Goal: Task Accomplishment & Management: Use online tool/utility

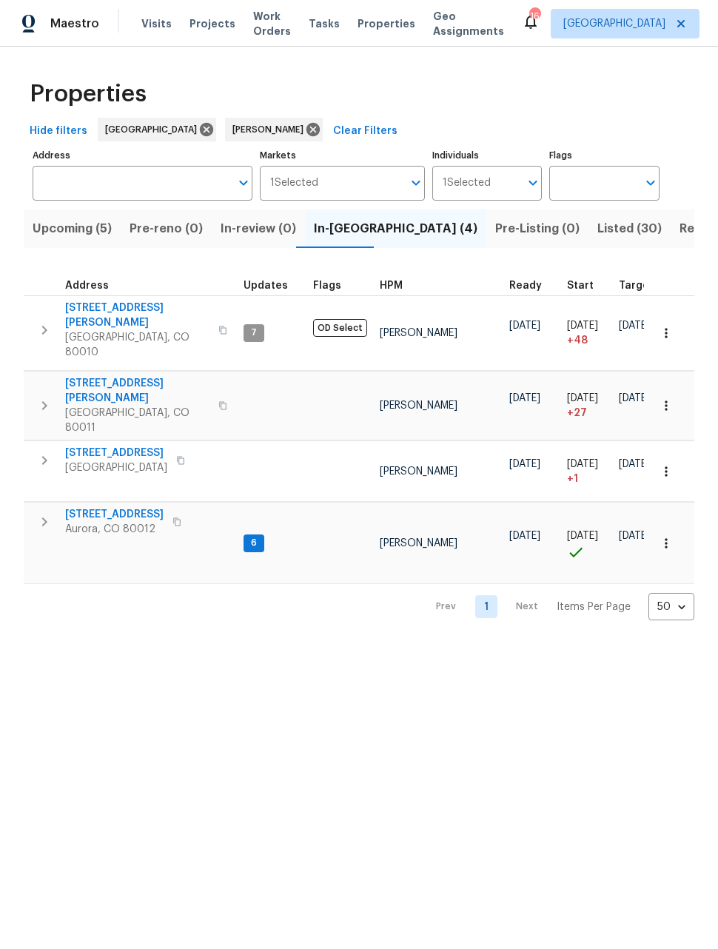
click at [90, 233] on span "Upcoming (5)" at bounding box center [72, 228] width 79 height 21
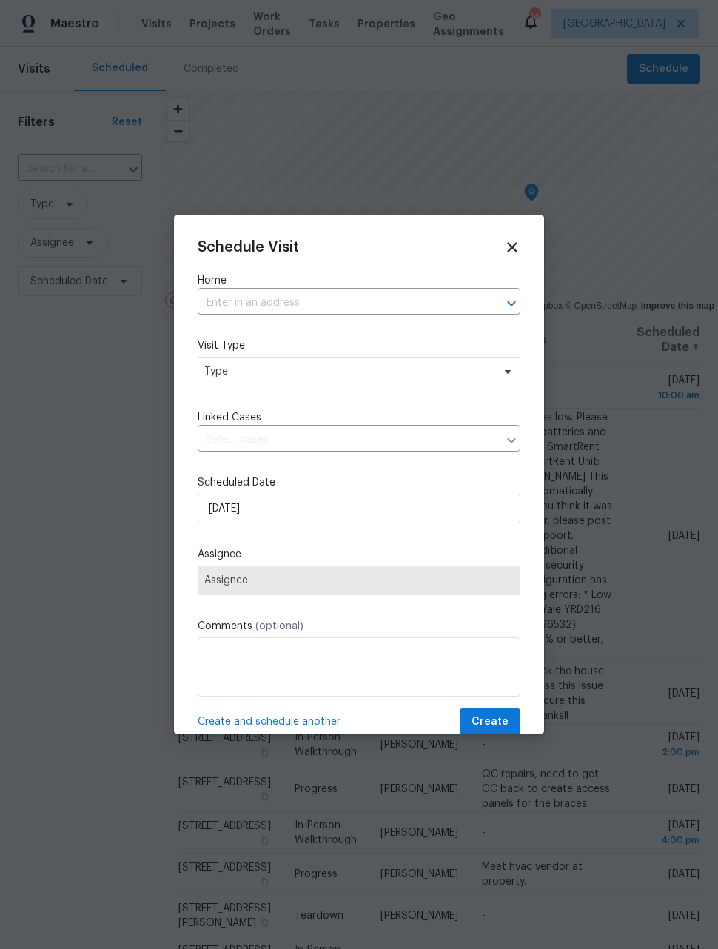
scroll to position [0, 1]
click at [452, 306] on input "text" at bounding box center [338, 303] width 281 height 23
type input "1200"
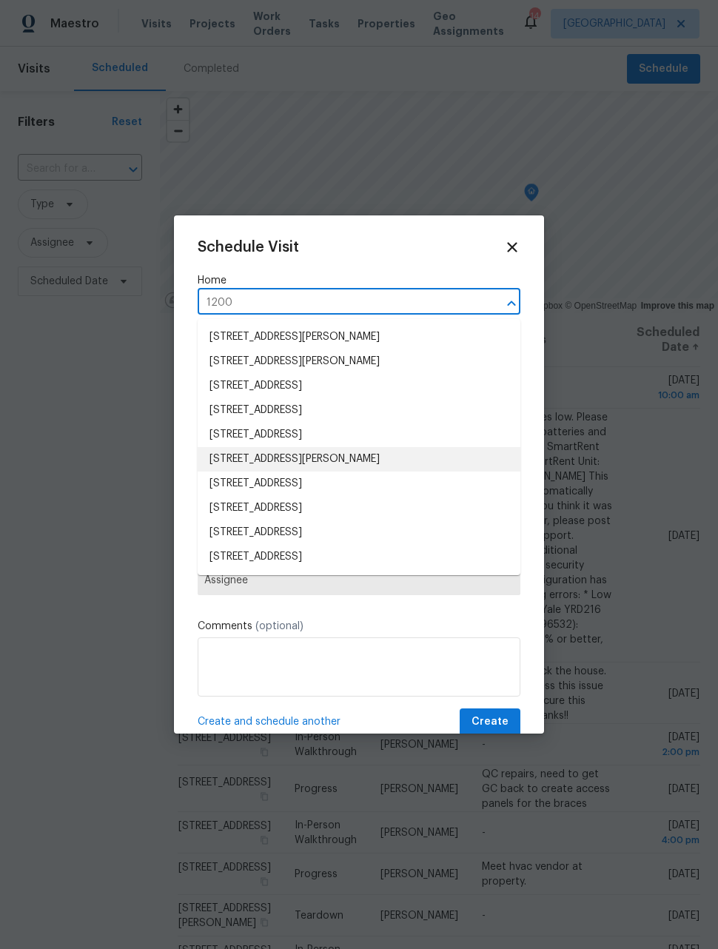
click at [372, 461] on li "[STREET_ADDRESS][PERSON_NAME]" at bounding box center [359, 459] width 323 height 24
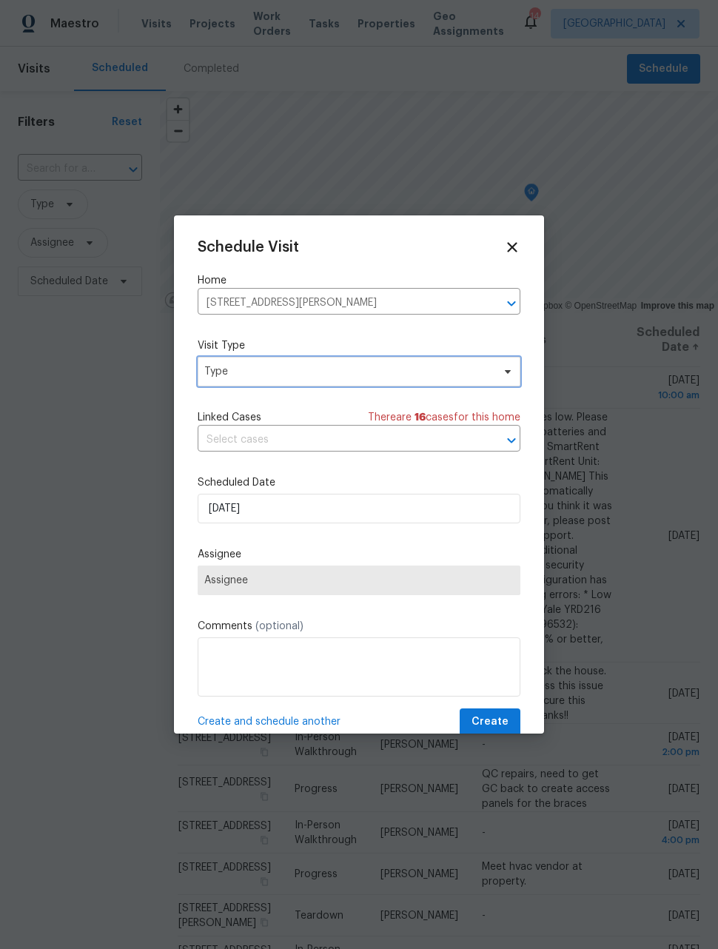
click at [375, 373] on span "Type" at bounding box center [348, 371] width 288 height 15
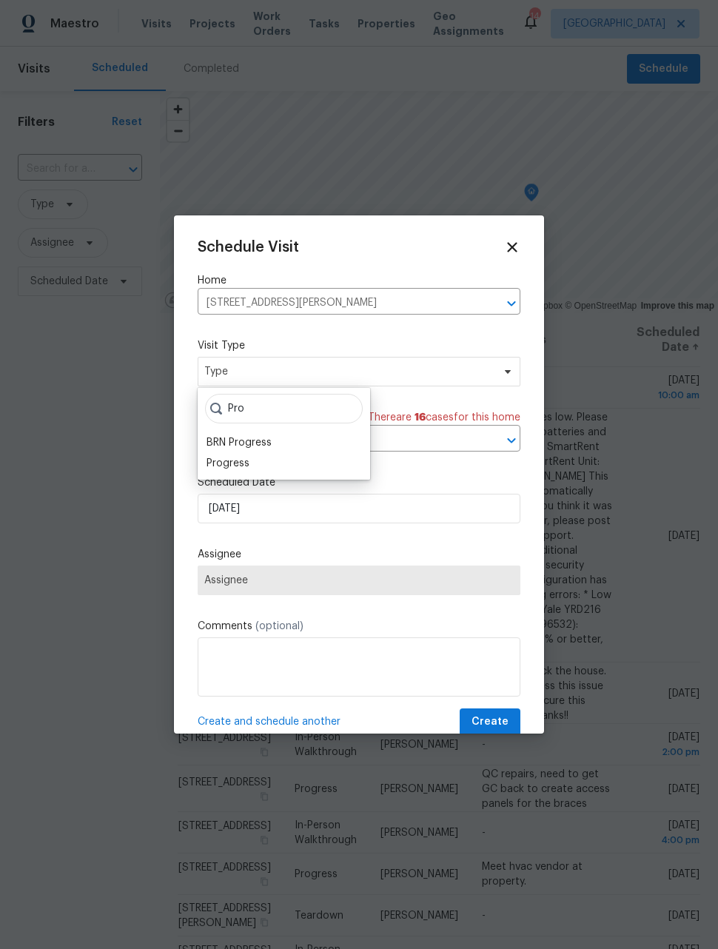
type input "Pro"
click at [244, 450] on div "BRN Progress" at bounding box center [239, 442] width 65 height 15
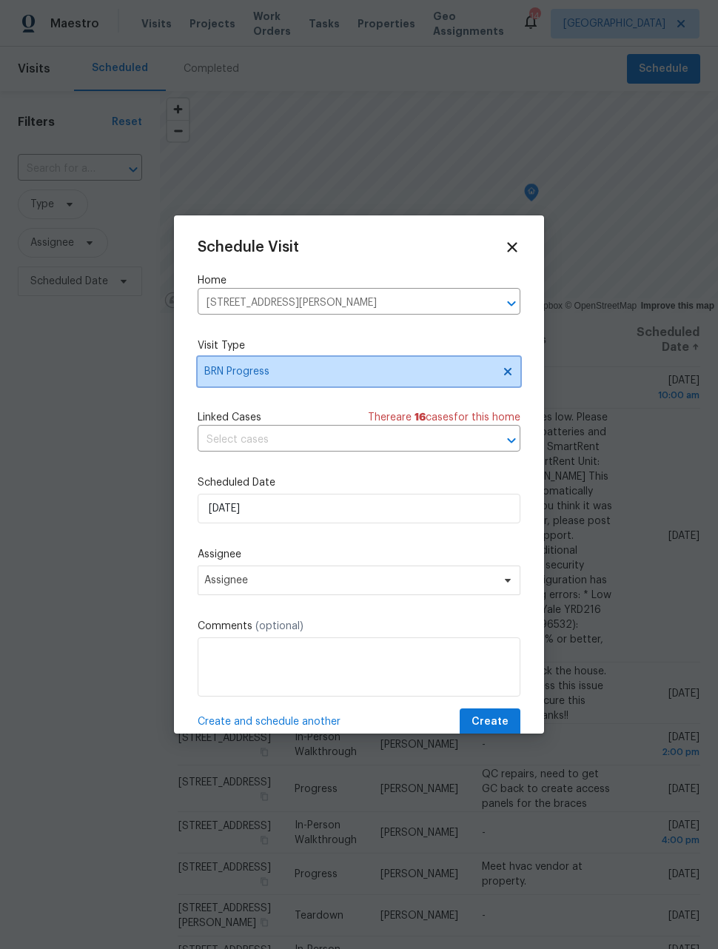
click at [504, 370] on icon at bounding box center [508, 372] width 12 height 12
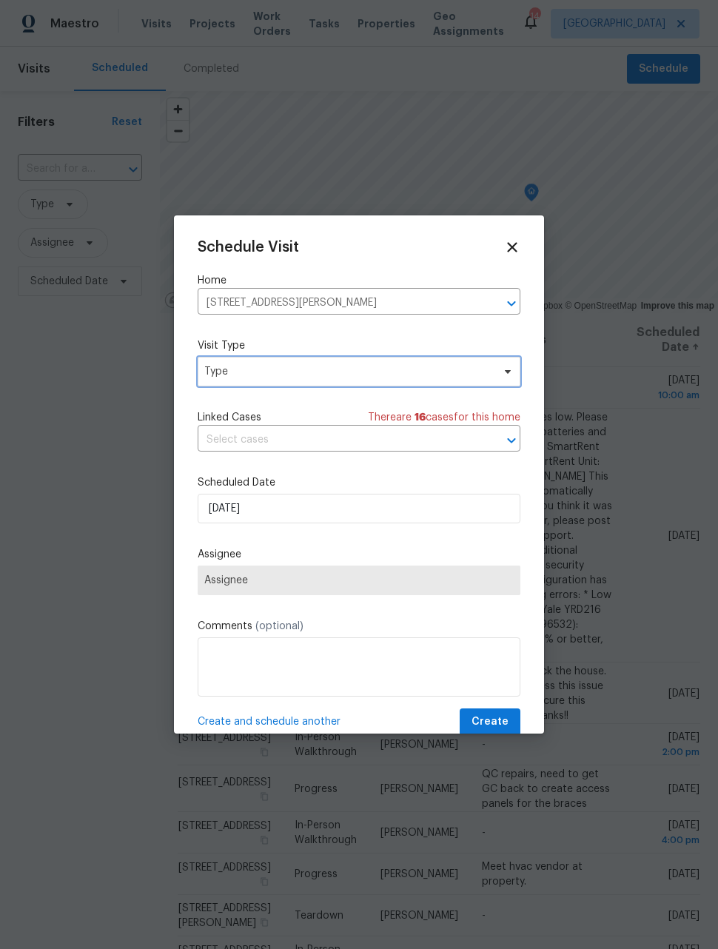
click at [404, 365] on span "Type" at bounding box center [359, 372] width 323 height 30
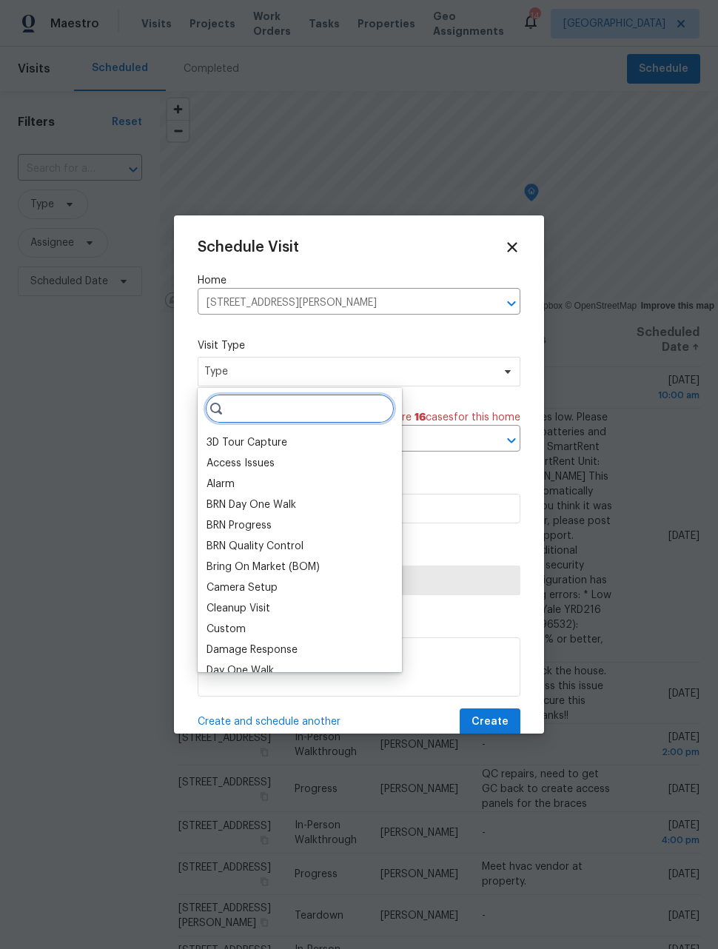
click at [315, 404] on input "search" at bounding box center [300, 409] width 190 height 30
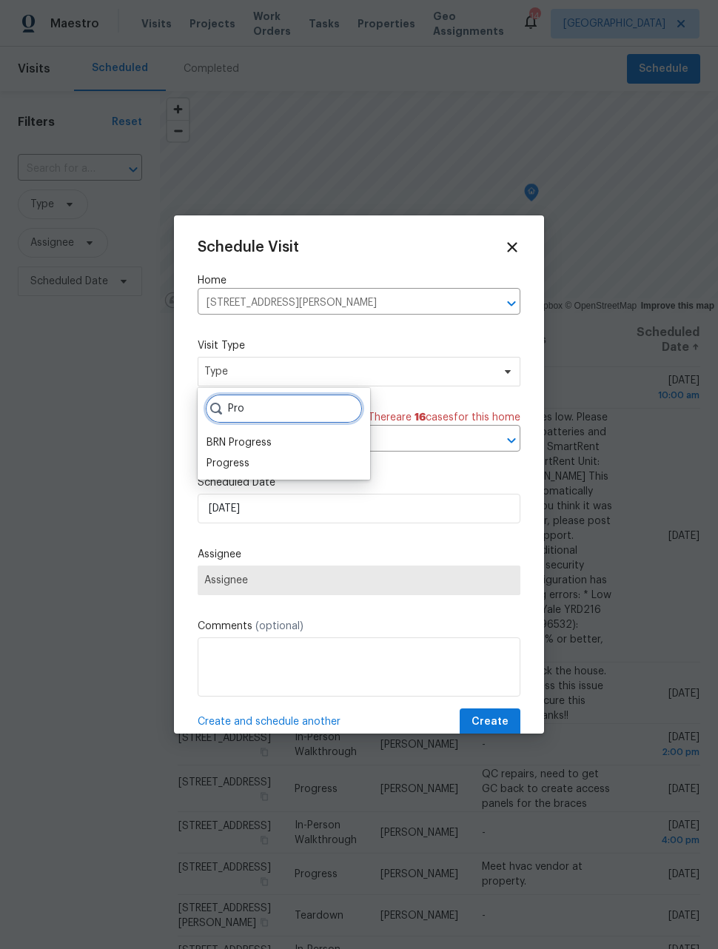
type input "Pro"
click at [247, 459] on div "Progress" at bounding box center [228, 463] width 43 height 15
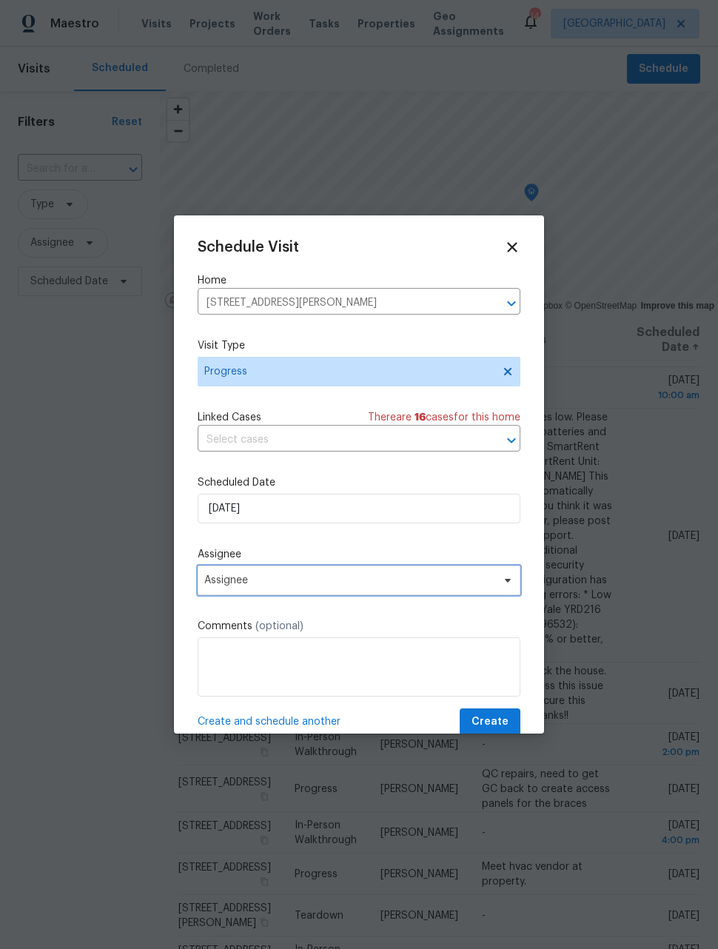
click at [312, 579] on span "Assignee" at bounding box center [349, 581] width 290 height 12
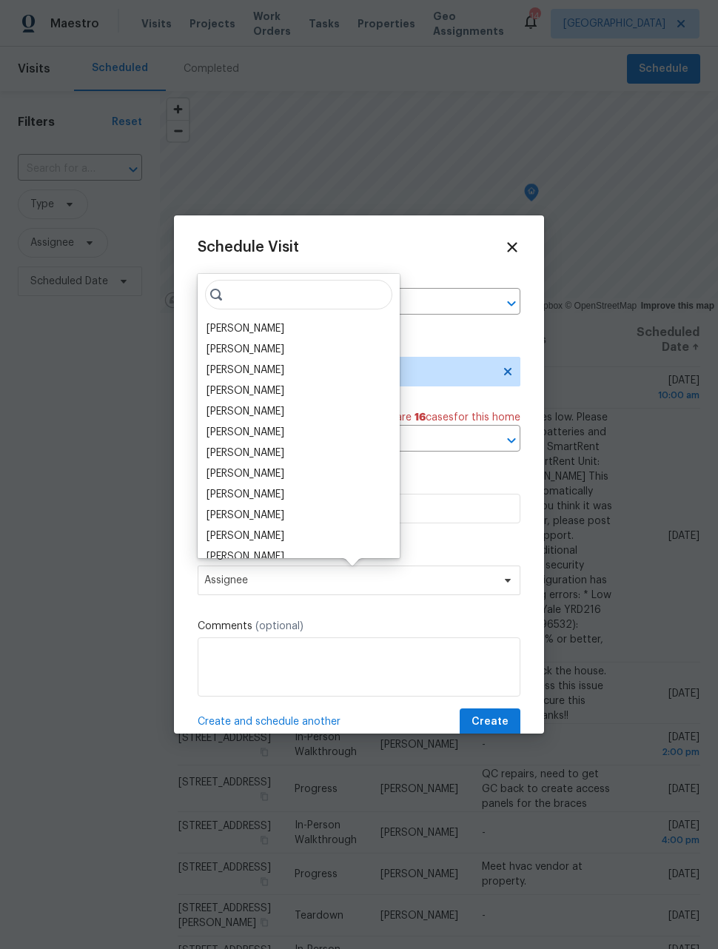
click at [269, 330] on div "[PERSON_NAME]" at bounding box center [298, 328] width 193 height 21
click at [276, 324] on div "[PERSON_NAME]" at bounding box center [298, 328] width 193 height 21
click at [250, 327] on div "[PERSON_NAME]" at bounding box center [246, 328] width 78 height 15
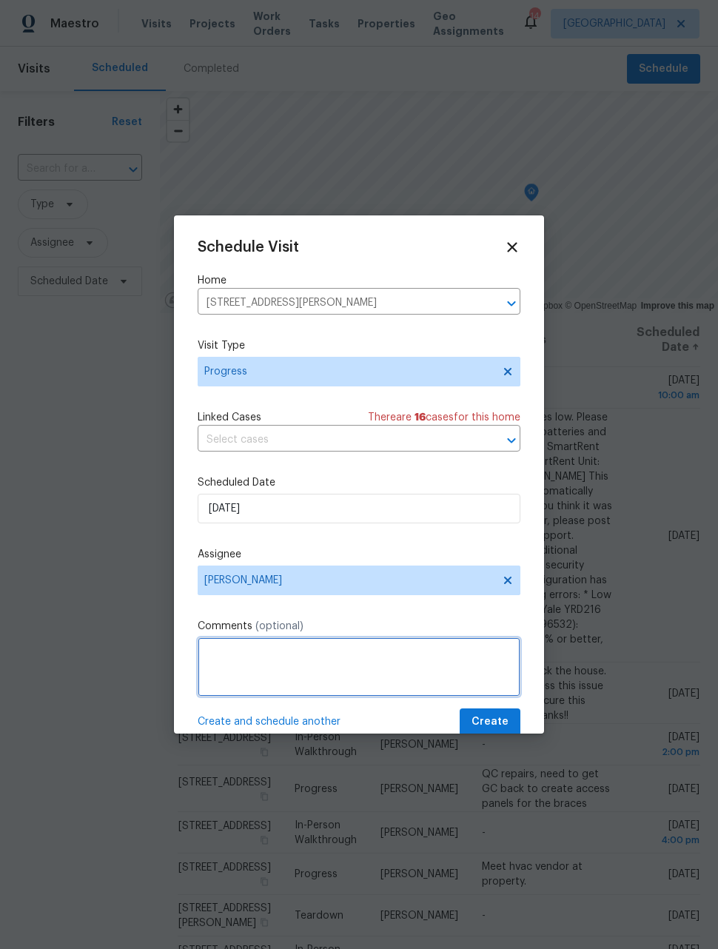
click at [361, 658] on textarea at bounding box center [359, 667] width 323 height 59
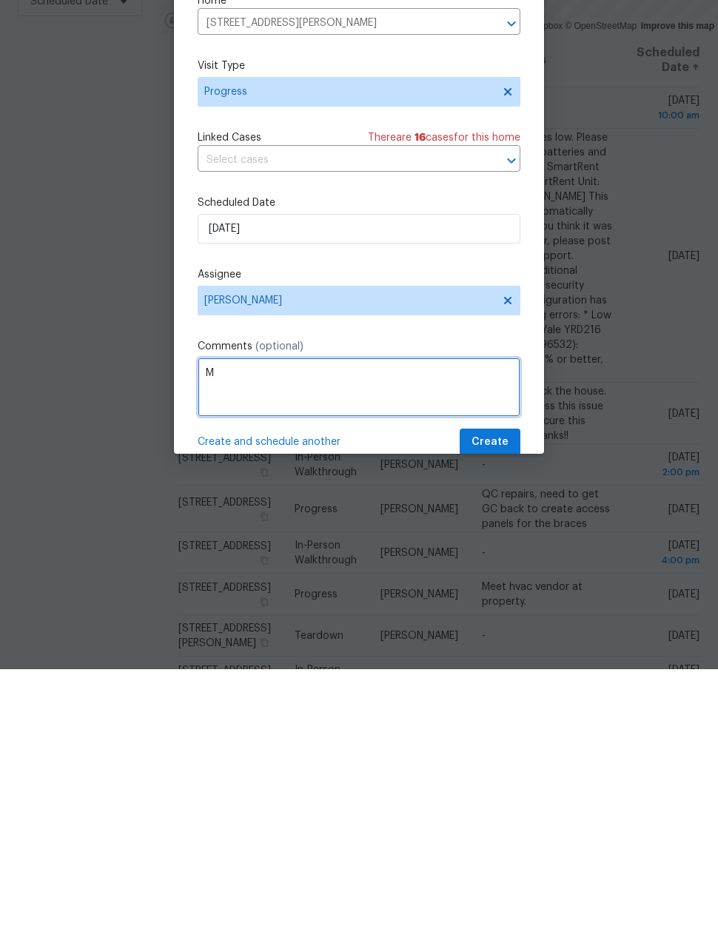
scroll to position [48, 0]
type textarea "Meet GC"
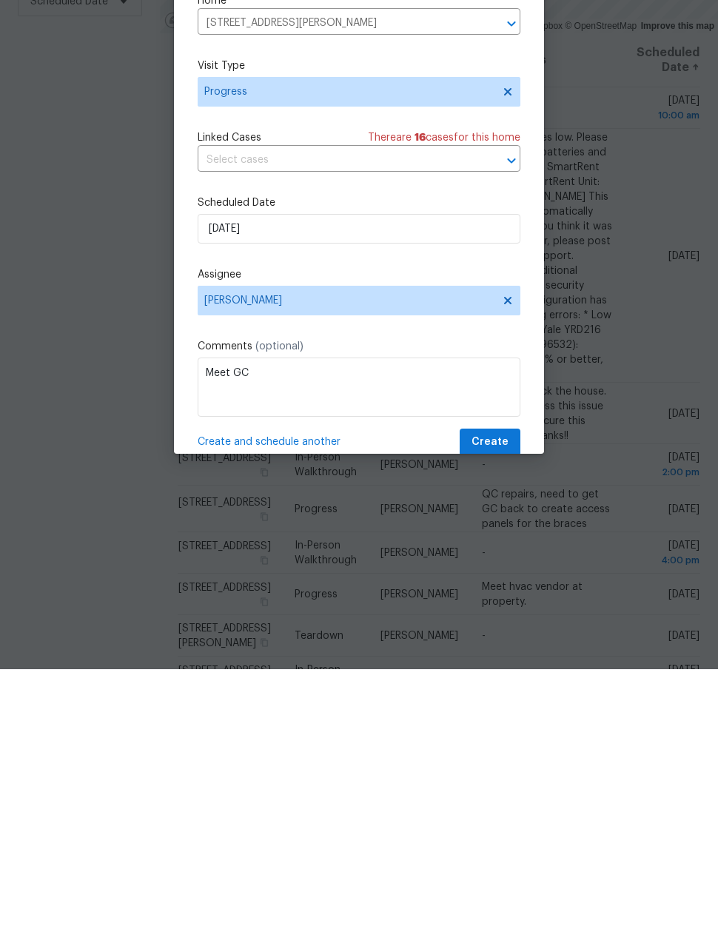
click at [290, 715] on span "Create and schedule another" at bounding box center [269, 722] width 143 height 15
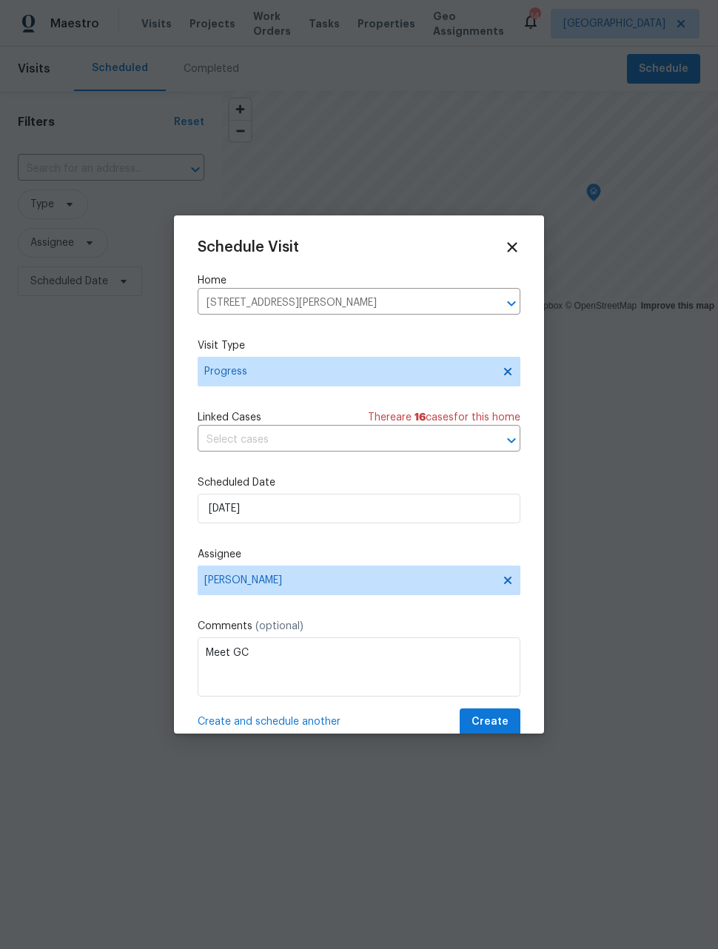
scroll to position [0, 0]
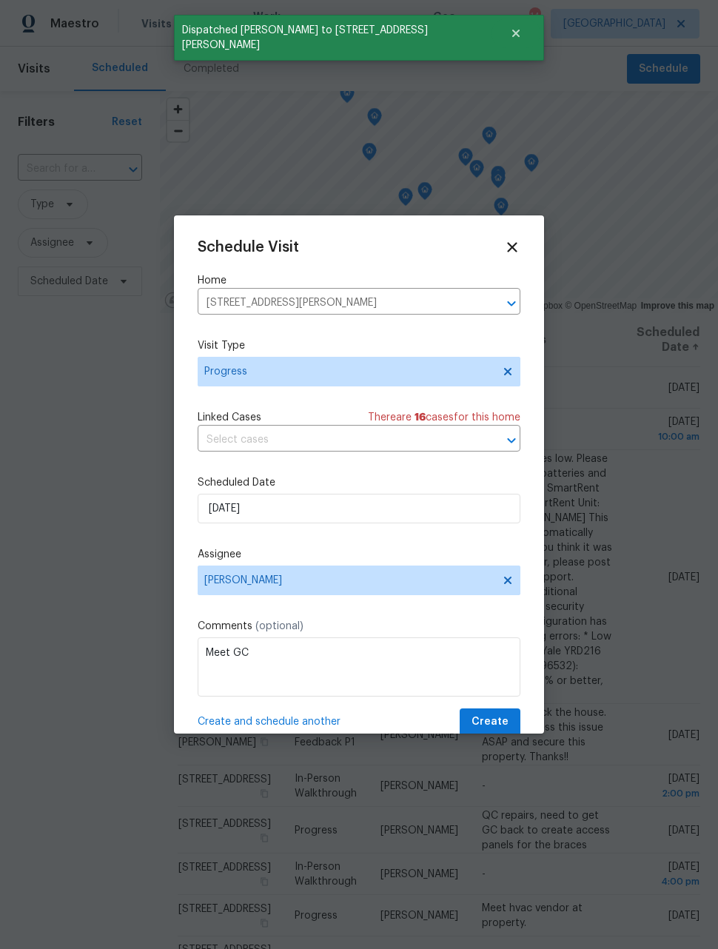
click at [490, 304] on icon "Clear" at bounding box center [492, 303] width 15 height 15
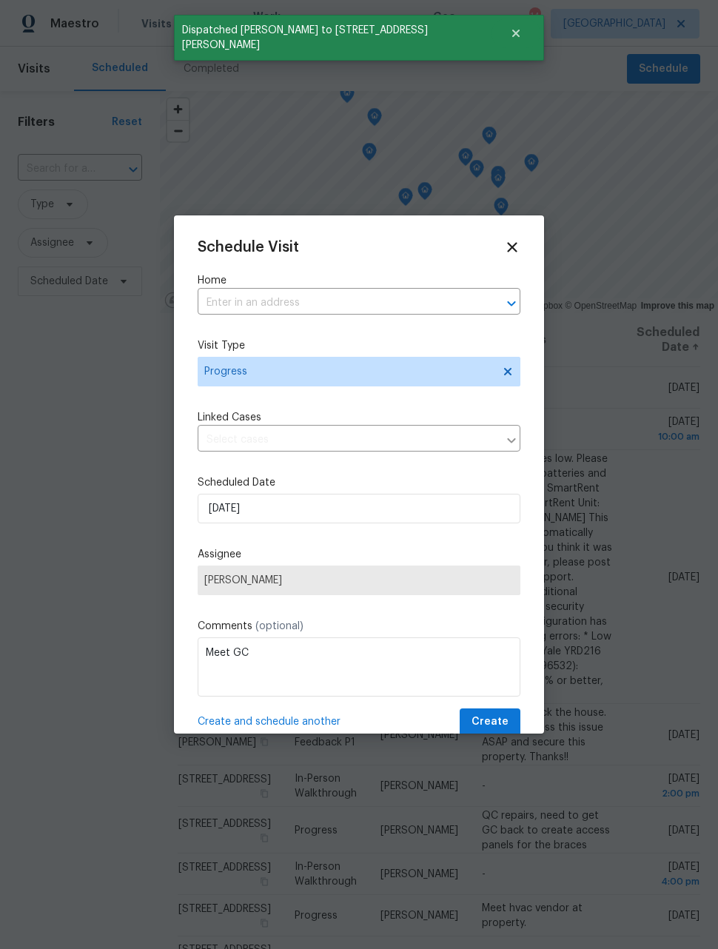
click at [432, 298] on input "text" at bounding box center [338, 303] width 281 height 23
type input "622"
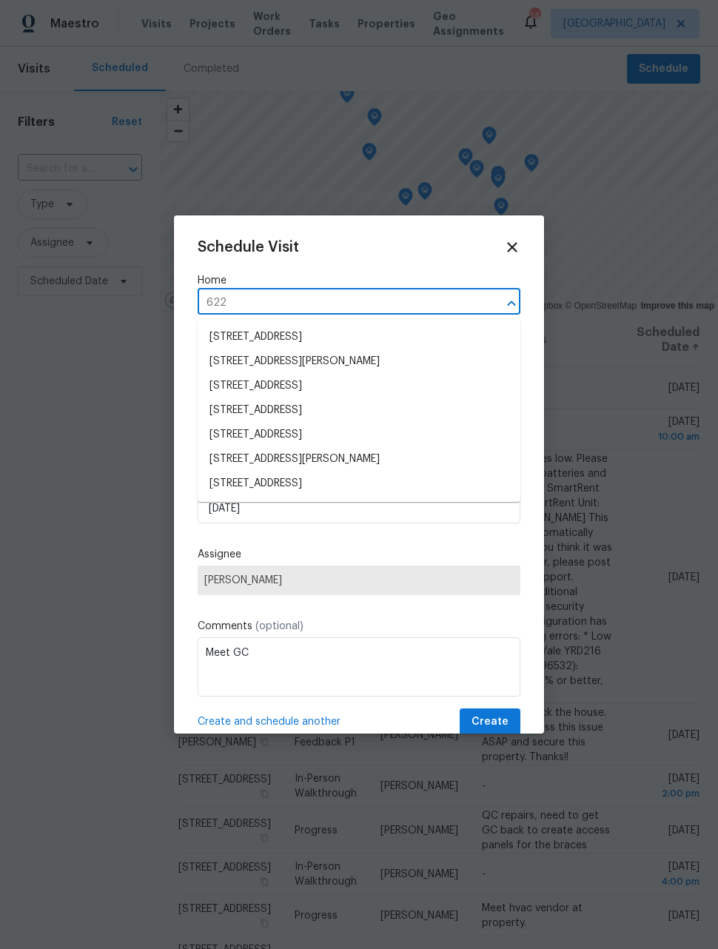
click at [403, 452] on li "[STREET_ADDRESS][PERSON_NAME]" at bounding box center [359, 459] width 323 height 24
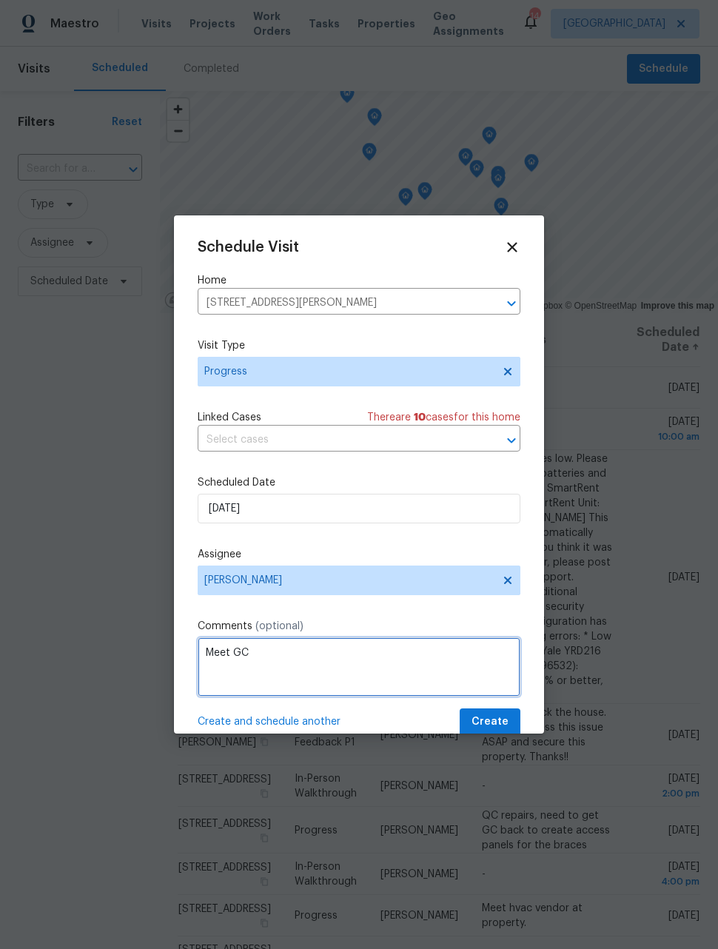
click at [440, 669] on textarea "Meet GC" at bounding box center [359, 667] width 323 height 59
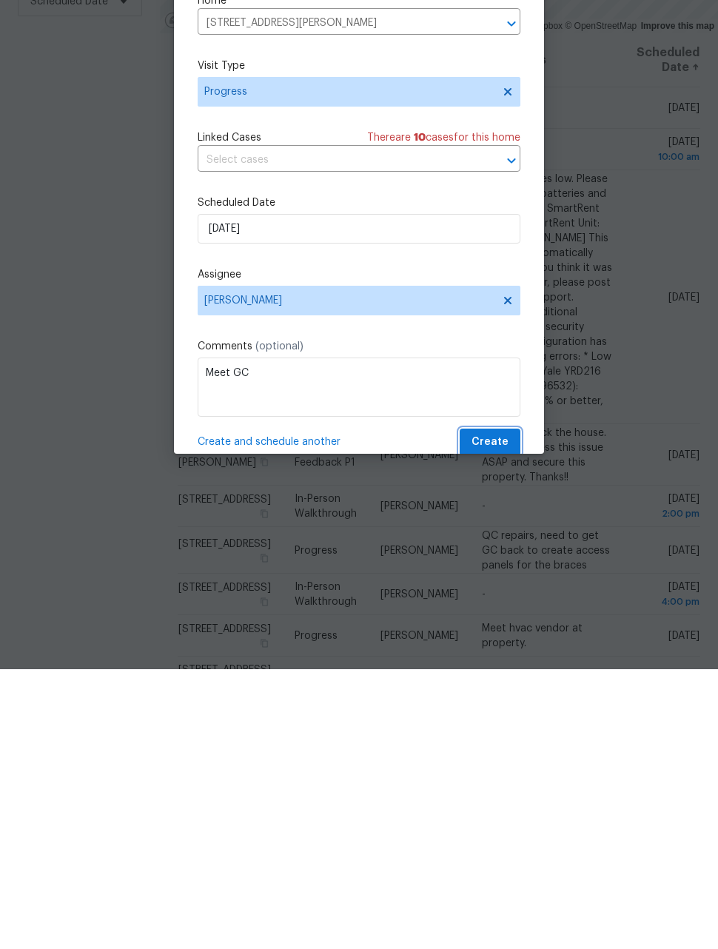
click at [503, 713] on span "Create" at bounding box center [490, 722] width 37 height 19
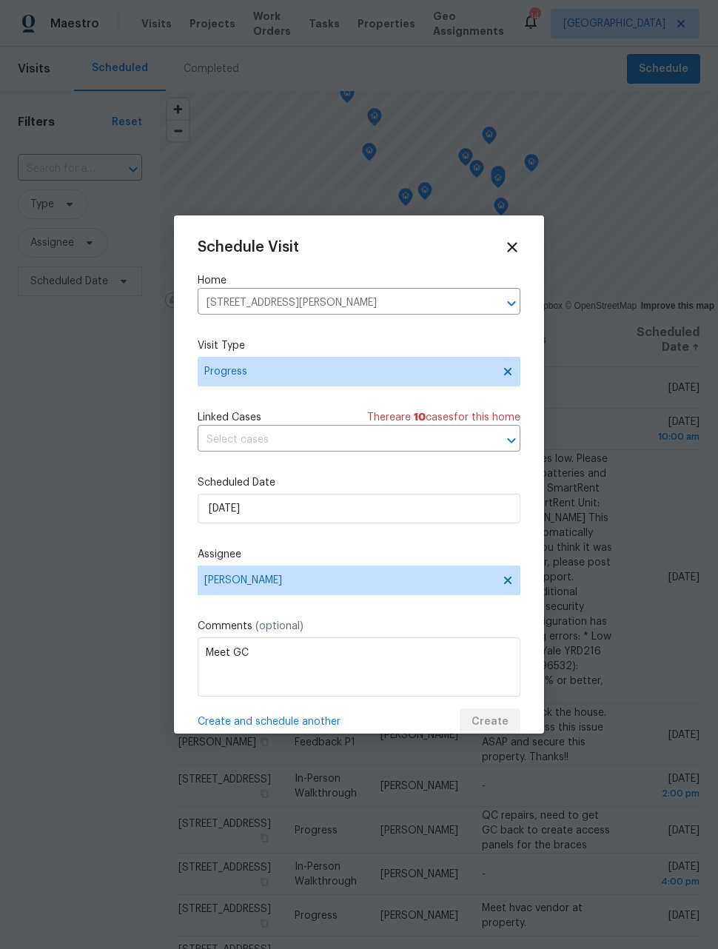
scroll to position [0, 0]
